Goal: Use online tool/utility: Utilize a website feature to perform a specific function

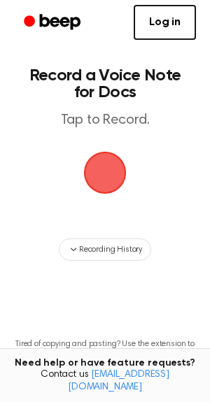
click at [111, 161] on span "button" at bounding box center [104, 172] width 45 height 45
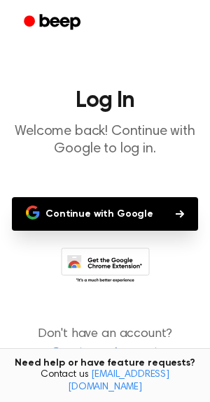
click at [141, 205] on button "Continue with Google" at bounding box center [105, 214] width 186 height 34
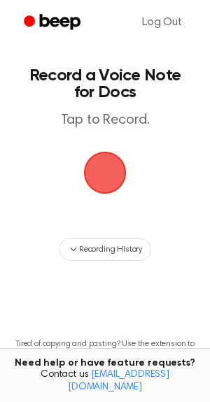
click at [108, 178] on span "button" at bounding box center [104, 172] width 45 height 45
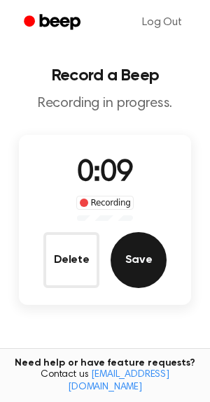
click at [149, 247] on button "Save" at bounding box center [138, 260] width 56 height 56
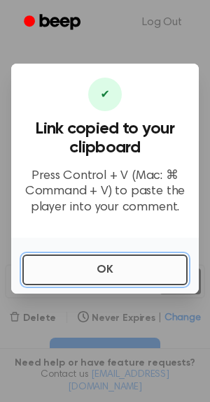
click at [113, 262] on button "OK" at bounding box center [104, 269] width 165 height 31
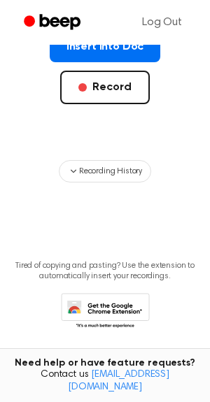
scroll to position [305, 0]
